Goal: Book appointment/travel/reservation

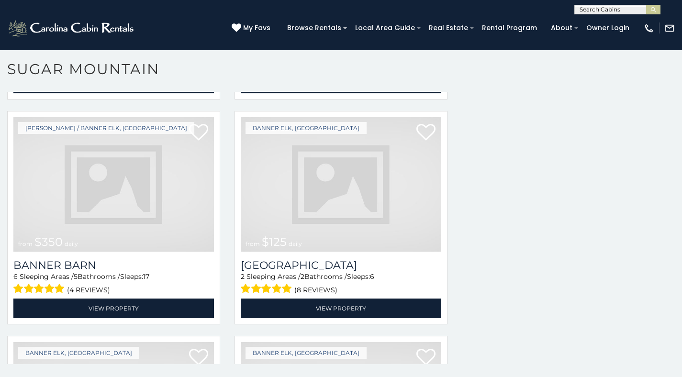
scroll to position [2785, 0]
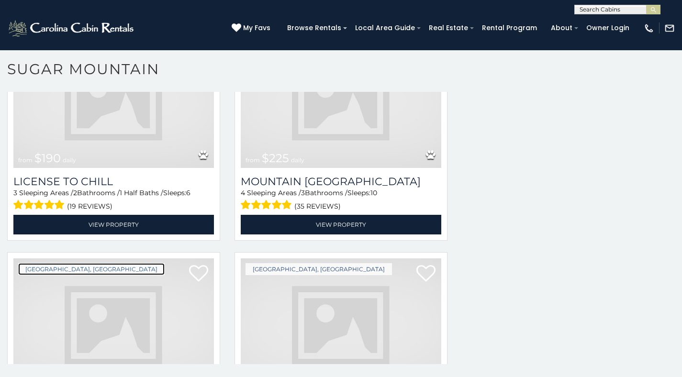
click at [88, 263] on link "[GEOGRAPHIC_DATA], [GEOGRAPHIC_DATA]" at bounding box center [91, 269] width 147 height 12
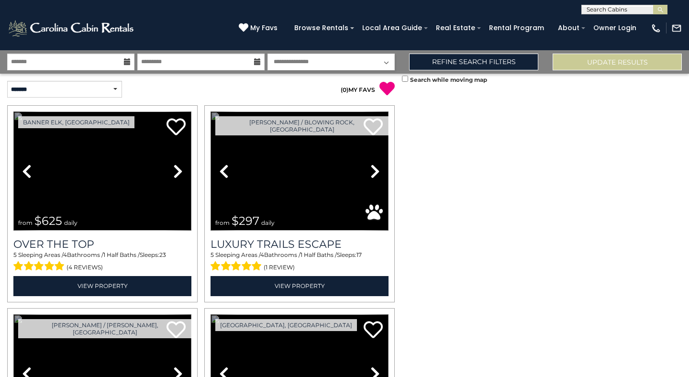
scroll to position [1893, 0]
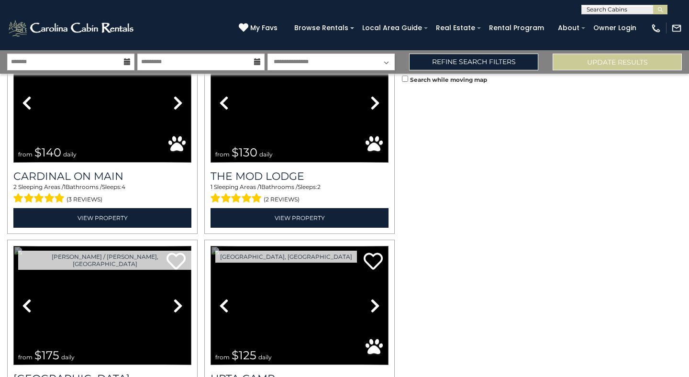
click at [13, 246] on link "Previous" at bounding box center [26, 305] width 27 height 119
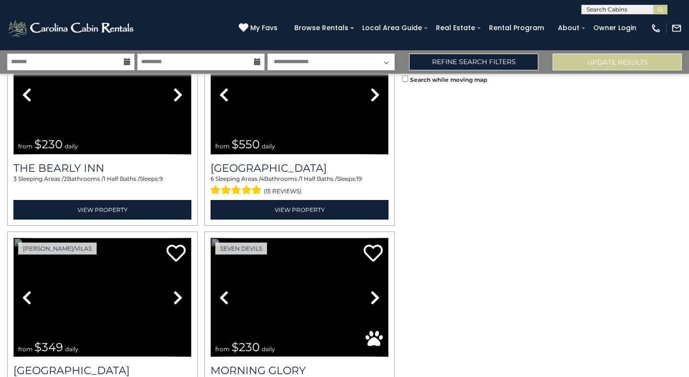
click at [13, 238] on link "Previous" at bounding box center [26, 297] width 27 height 119
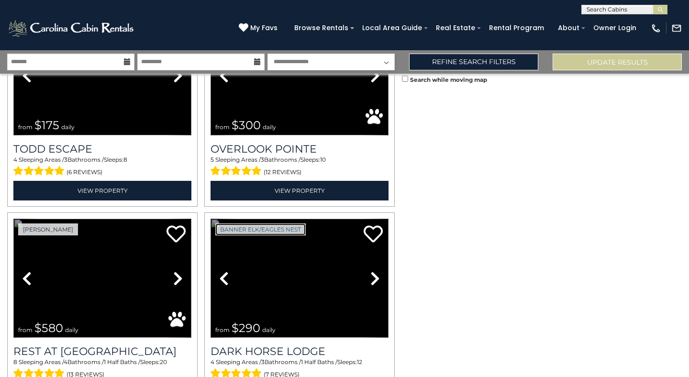
click at [242, 224] on link "Banner Elk/Eagles Nest" at bounding box center [260, 230] width 90 height 12
